Goal: Information Seeking & Learning: Learn about a topic

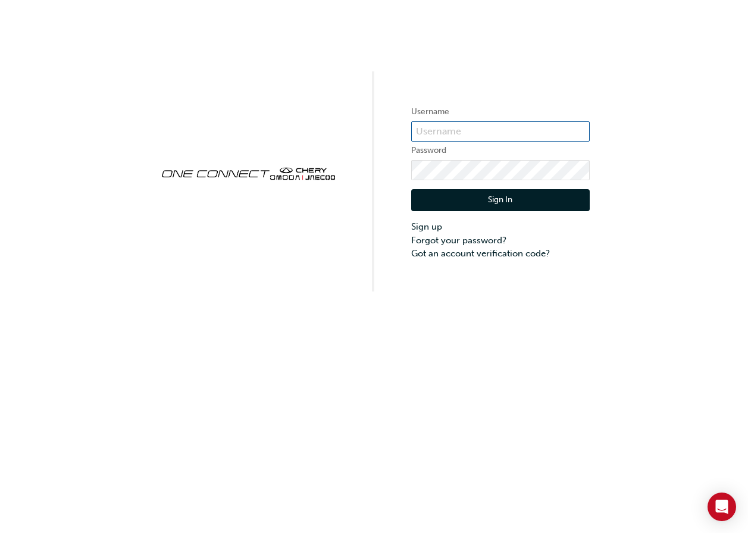
type input "CHNZ0130"
drag, startPoint x: 380, startPoint y: 313, endPoint x: 384, endPoint y: 302, distance: 12.0
click at [380, 310] on div "Username CHNZ0130 Password Sign In Sign up Forgot your password? Got an account…" at bounding box center [374, 266] width 748 height 533
click at [463, 203] on button "Sign In" at bounding box center [500, 200] width 179 height 23
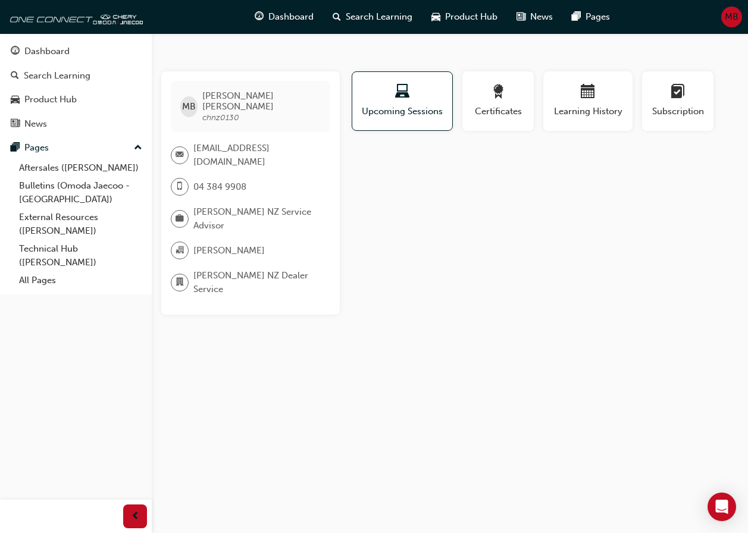
drag, startPoint x: 472, startPoint y: 189, endPoint x: 422, endPoint y: 133, distance: 75.0
click at [472, 188] on div "Profile Upcoming Sessions Certificates Learning History Subscription MB Mel Bar…" at bounding box center [543, 192] width 389 height 243
click at [412, 48] on div "MB Mel Barrett chnz0130 melb@brendanfoot.co.nz 04 384 9908 Omoda Jaecoo NZ Serv…" at bounding box center [374, 266] width 748 height 533
click at [547, 250] on div "Profile Upcoming Sessions Certificates Learning History Subscription MB Mel Bar…" at bounding box center [543, 192] width 389 height 243
click at [474, 221] on div "Profile Upcoming Sessions Certificates Learning History Subscription MB Mel Bar…" at bounding box center [543, 192] width 389 height 243
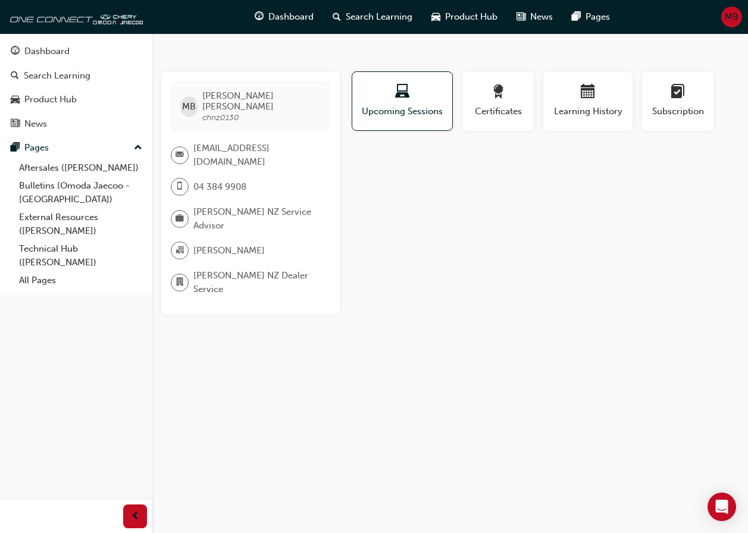
click at [395, 47] on div "MB Mel Barrett chnz0130 melb@brendanfoot.co.nz 04 384 9908 Omoda Jaecoo NZ Serv…" at bounding box center [374, 266] width 748 height 533
click at [372, 47] on div "MB Mel Barrett chnz0130 melb@brendanfoot.co.nz 04 384 9908 Omoda Jaecoo NZ Serv…" at bounding box center [374, 266] width 748 height 533
click at [384, 187] on div "Profile Upcoming Sessions Certificates Learning History Subscription MB Mel Bar…" at bounding box center [543, 192] width 389 height 243
click at [509, 299] on div "MB Mel Barrett chnz0130 melb@brendanfoot.co.nz 04 384 9908 Omoda Jaecoo NZ Serv…" at bounding box center [374, 266] width 748 height 533
click at [480, 294] on div "Profile Upcoming Sessions Certificates Learning History Subscription MB Mel Bar…" at bounding box center [543, 192] width 389 height 243
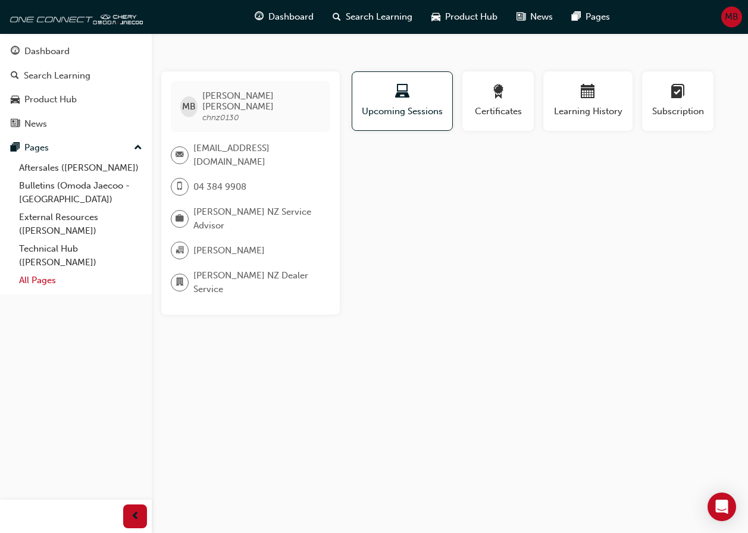
click at [50, 277] on link "All Pages" at bounding box center [80, 280] width 133 height 18
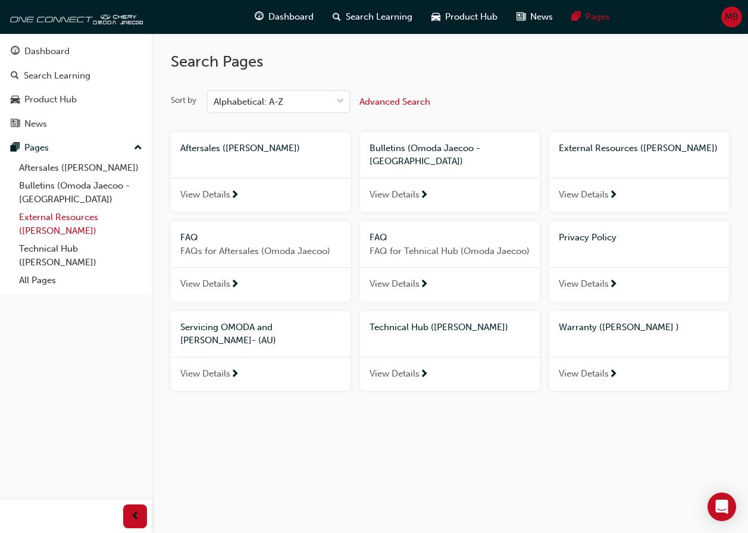
click at [73, 218] on link "External Resources ([PERSON_NAME])" at bounding box center [80, 224] width 133 height 32
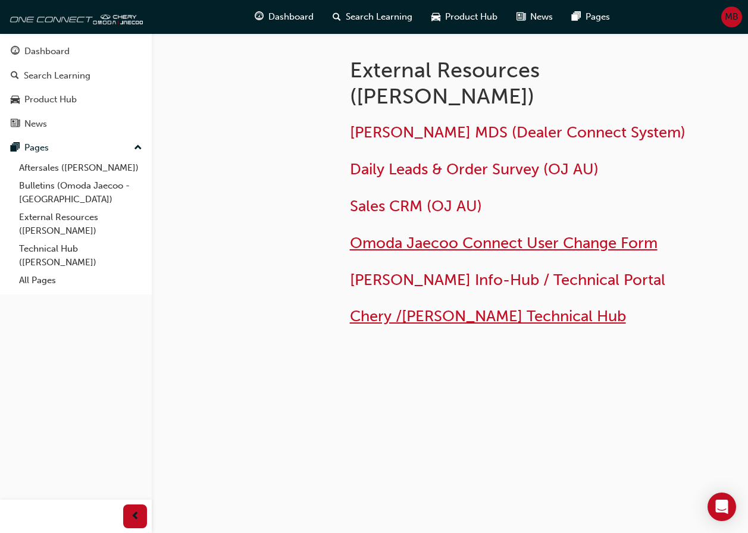
drag, startPoint x: 389, startPoint y: 318, endPoint x: 360, endPoint y: 249, distance: 74.7
click at [389, 318] on span "Chery /[PERSON_NAME] Technical Hub" at bounding box center [488, 316] width 276 height 18
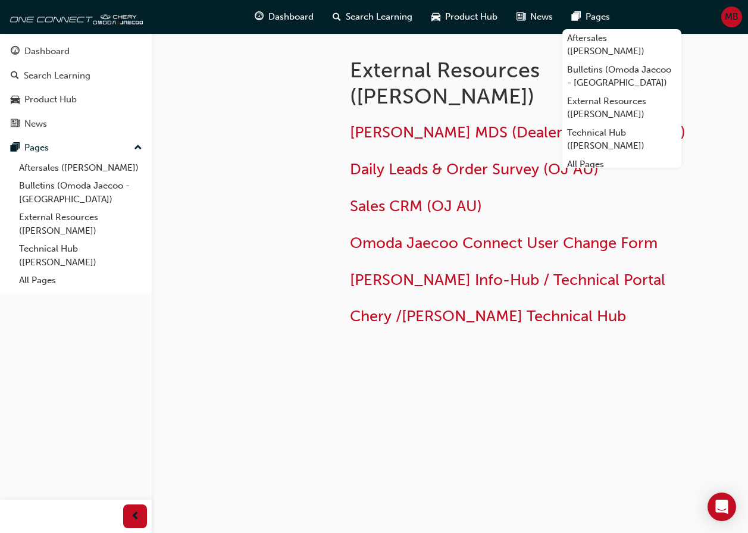
drag, startPoint x: 444, startPoint y: 14, endPoint x: 246, endPoint y: 136, distance: 231.9
click at [248, 138] on div at bounding box center [241, 207] width 179 height 349
click at [267, 126] on div at bounding box center [241, 207] width 179 height 349
click at [266, 126] on div at bounding box center [241, 207] width 179 height 349
click at [267, 235] on div at bounding box center [241, 207] width 179 height 349
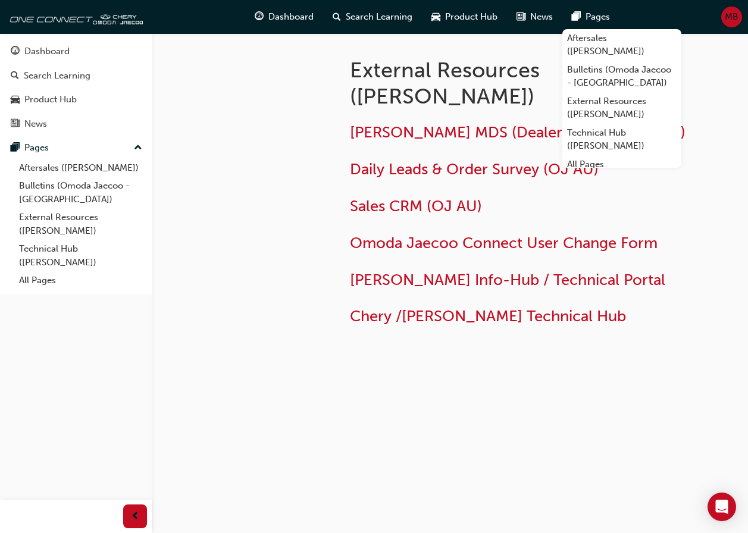
click at [658, 369] on div "External Resources (Omoda Jaecoo) Jaecoo MDS (Dealer Connect System) Daily Lead…" at bounding box center [450, 207] width 596 height 349
click at [311, 167] on div at bounding box center [241, 207] width 179 height 349
click at [313, 74] on div at bounding box center [241, 207] width 179 height 349
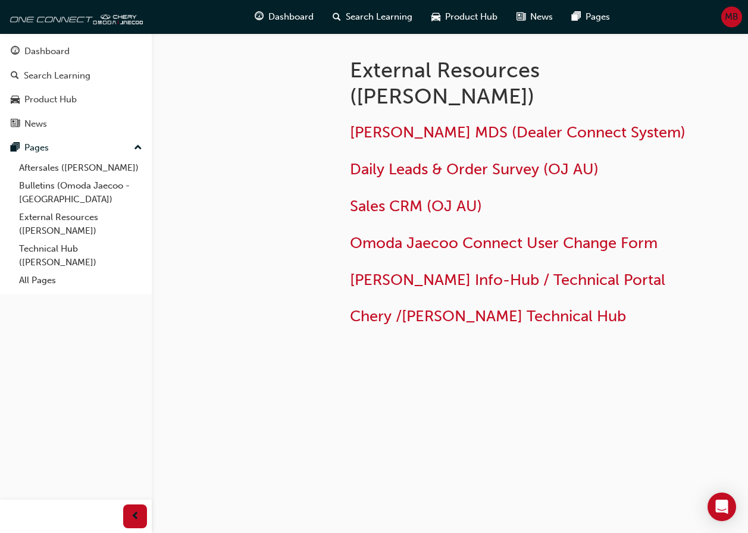
click at [723, 66] on div at bounding box center [693, 85] width 71 height 57
click at [86, 258] on link "Technical Hub ([PERSON_NAME])" at bounding box center [80, 256] width 133 height 32
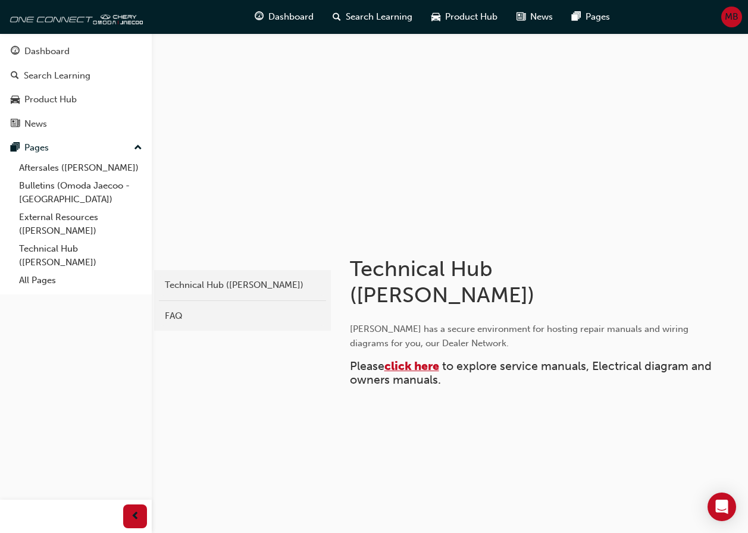
click at [419, 365] on span "click here" at bounding box center [411, 366] width 55 height 14
click at [737, 20] on span "MB" at bounding box center [732, 17] width 14 height 14
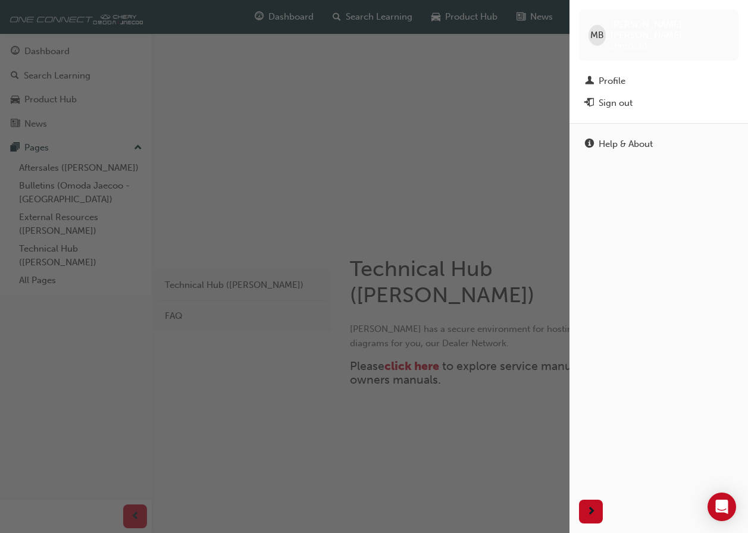
click at [613, 74] on div "Profile" at bounding box center [612, 81] width 27 height 14
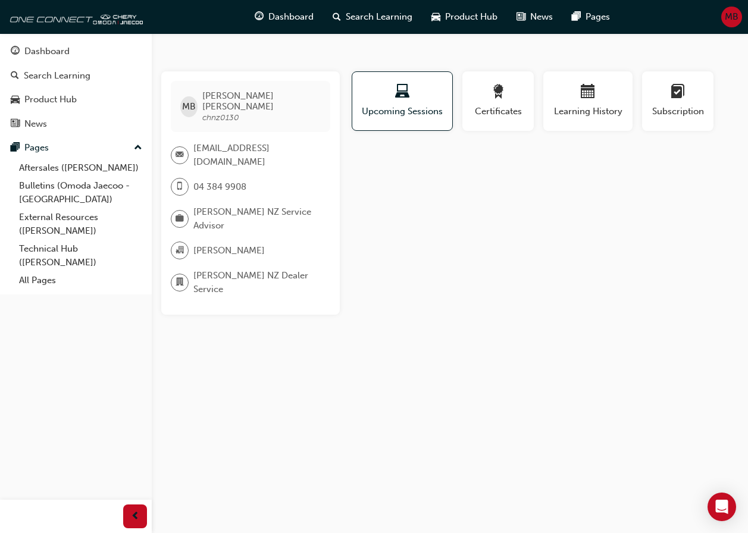
click at [457, 222] on div "Profile Upcoming Sessions Certificates Learning History Subscription MB [PERSON…" at bounding box center [543, 192] width 389 height 243
click at [375, 192] on div "Profile Upcoming Sessions Certificates Learning History Subscription MB Mel Bar…" at bounding box center [543, 192] width 389 height 243
click at [397, 179] on div "Profile Upcoming Sessions Certificates Learning History Subscription MB Mel Bar…" at bounding box center [543, 192] width 389 height 243
click at [412, 240] on div "Profile Upcoming Sessions Certificates Learning History Subscription MB Mel Bar…" at bounding box center [543, 192] width 389 height 243
click at [398, 51] on div "MB Mel Barrett chnz0130 melb@brendanfoot.co.nz 04 384 9908 Omoda Jaecoo NZ Serv…" at bounding box center [374, 266] width 748 height 533
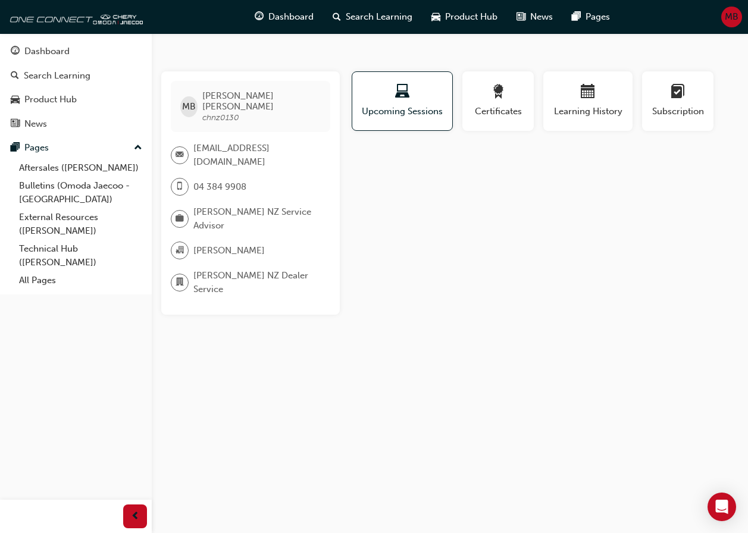
click at [415, 245] on div "Profile Upcoming Sessions Certificates Learning History Subscription MB Mel Bar…" at bounding box center [543, 192] width 389 height 243
click at [361, 283] on div "Profile Upcoming Sessions Certificates Learning History Subscription MB Mel Bar…" at bounding box center [543, 192] width 389 height 243
click at [422, 231] on div "Profile Upcoming Sessions Certificates Learning History Subscription MB Mel Bar…" at bounding box center [543, 192] width 389 height 243
click at [417, 226] on div "Profile Upcoming Sessions Certificates Learning History Subscription MB Mel Bar…" at bounding box center [543, 192] width 389 height 243
click at [60, 54] on div "Dashboard" at bounding box center [46, 52] width 45 height 14
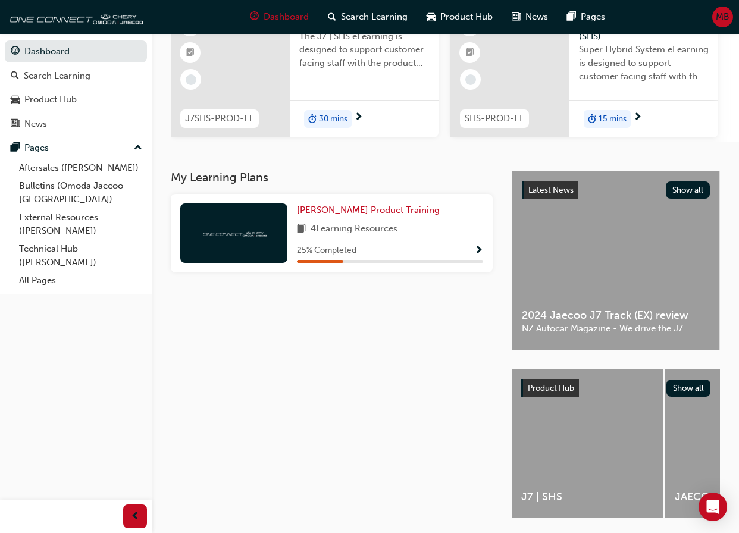
scroll to position [165, 0]
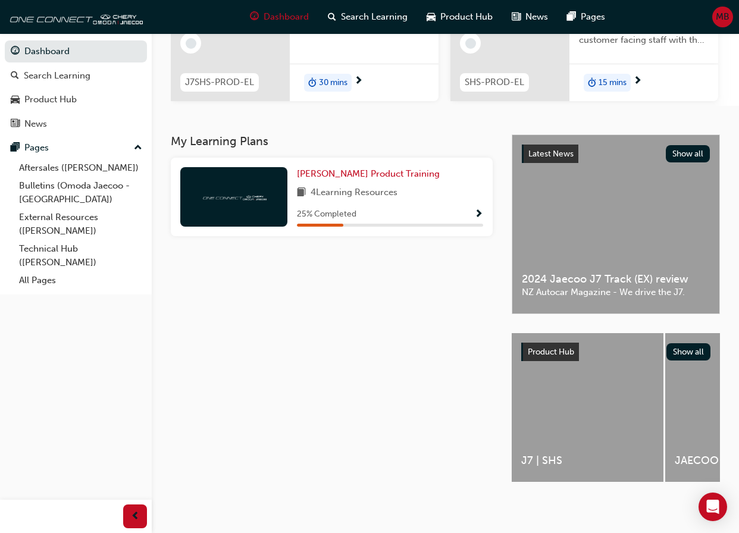
click at [342, 378] on div "My Learning Plans Omoda Jaecoo Product Training 4 Learning Resources 25 % Compl…" at bounding box center [341, 318] width 341 height 369
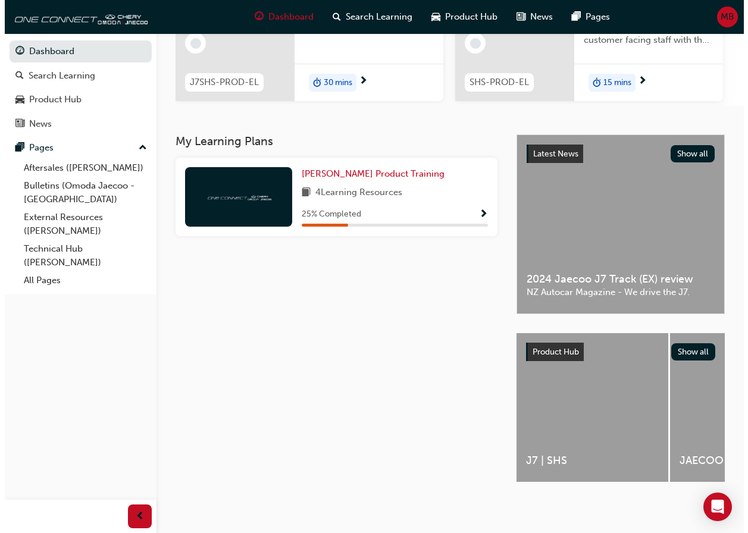
scroll to position [0, 0]
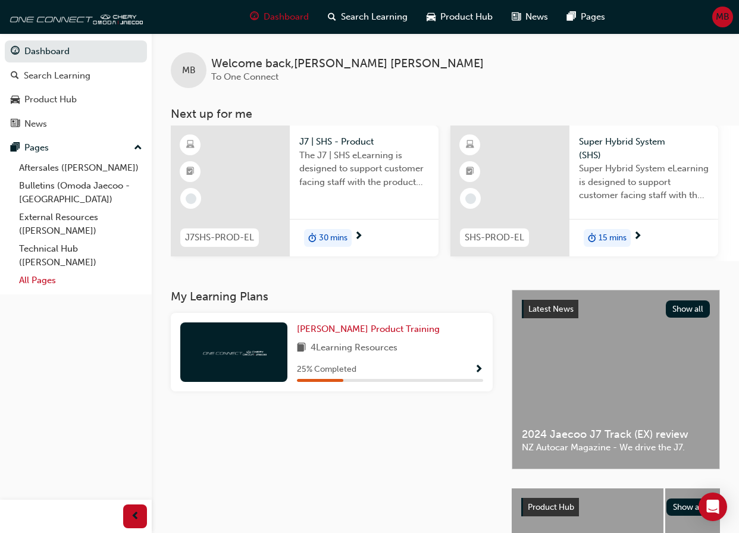
click at [33, 278] on link "All Pages" at bounding box center [80, 280] width 133 height 18
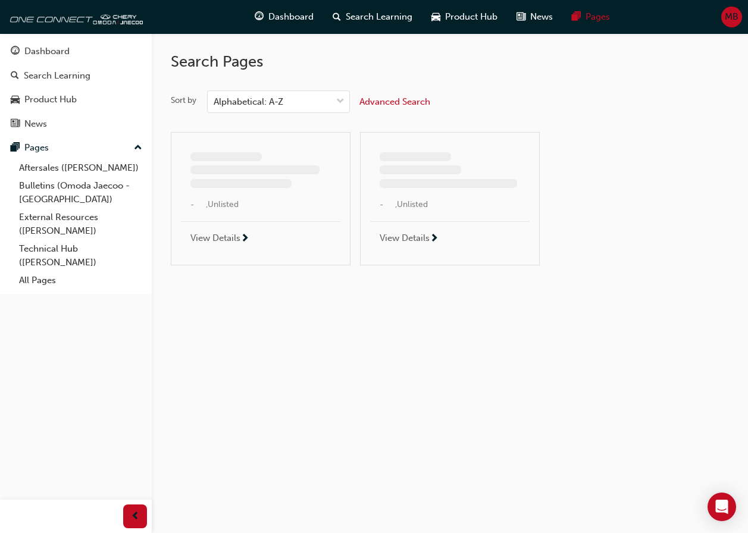
click at [516, 77] on div "Search Pages Sort by Alphabetical: A-Z Advanced Search - , Unlisted View Detail…" at bounding box center [450, 154] width 558 height 242
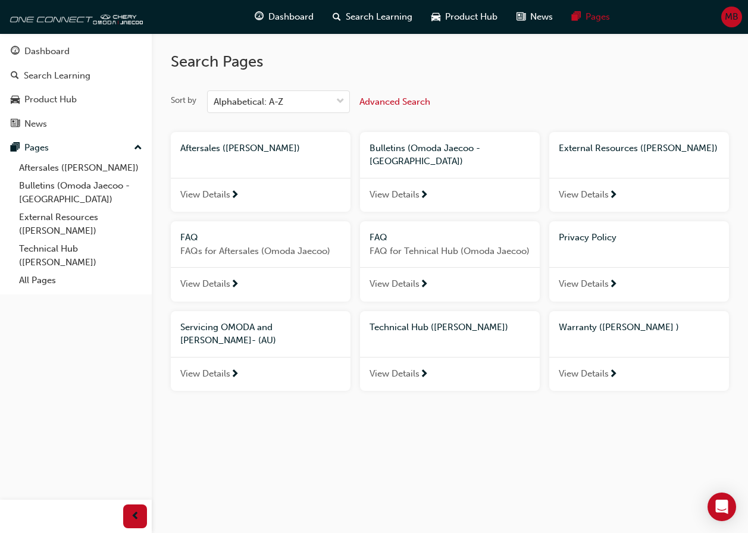
click at [526, 76] on div "Search Pages Sort by Alphabetical: A-Z Advanced Search Aftersales (Omoda Jaecoo…" at bounding box center [450, 216] width 558 height 367
click at [422, 59] on h2 "Search Pages" at bounding box center [450, 61] width 558 height 19
click at [411, 57] on h2 "Search Pages" at bounding box center [450, 61] width 558 height 19
click at [440, 71] on h2 "Search Pages" at bounding box center [450, 61] width 558 height 19
click at [416, 396] on div "Search Pages Sort by Alphabetical: A-Z Advanced Search Aftersales (Omoda Jaecoo…" at bounding box center [450, 235] width 596 height 405
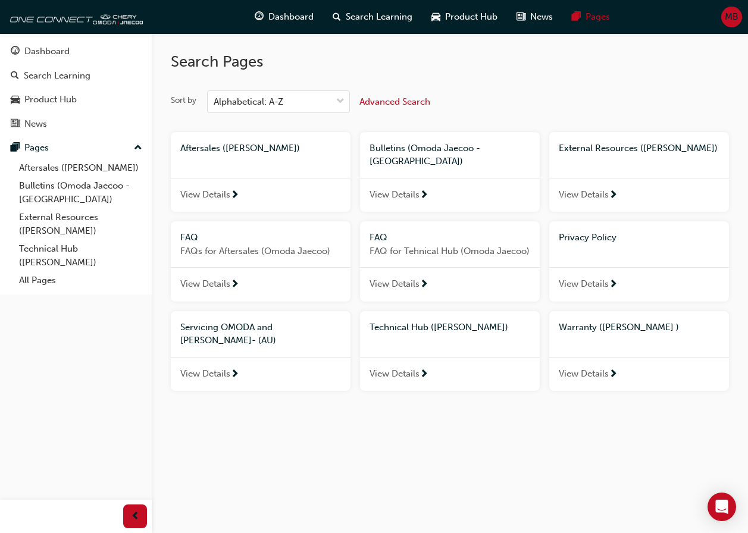
click at [424, 56] on h2 "Search Pages" at bounding box center [450, 61] width 558 height 19
click at [722, 19] on div "MB" at bounding box center [731, 17] width 21 height 21
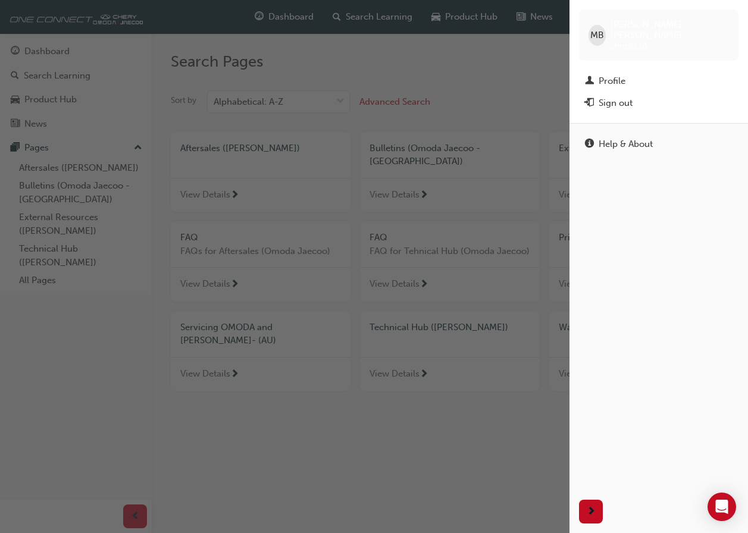
click at [526, 73] on div "button" at bounding box center [284, 266] width 569 height 533
